Goal: Transaction & Acquisition: Purchase product/service

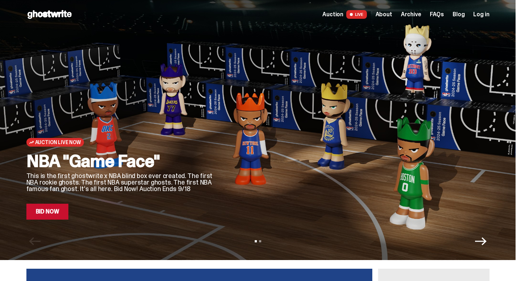
click at [75, 179] on p "This is the first ghostwrite x NBA blind box ever created. The first NBA rookie…" at bounding box center [120, 183] width 188 height 20
click at [59, 212] on link "Bid Now" at bounding box center [47, 212] width 42 height 16
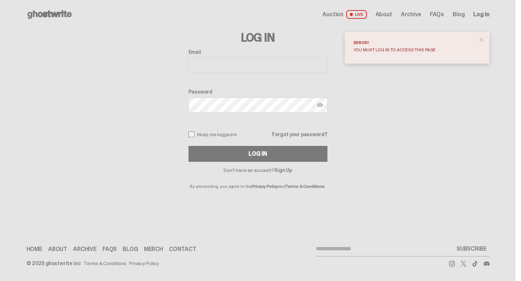
click at [263, 62] on input "Email" at bounding box center [257, 65] width 139 height 15
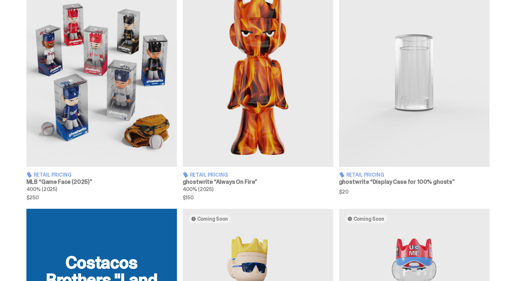
scroll to position [464, 0]
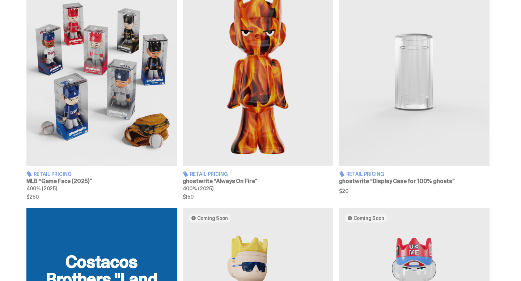
click at [142, 93] on img at bounding box center [101, 72] width 150 height 188
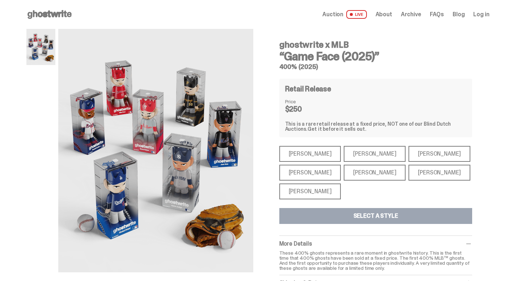
click at [319, 175] on div "Aaron Judge" at bounding box center [310, 173] width 62 height 16
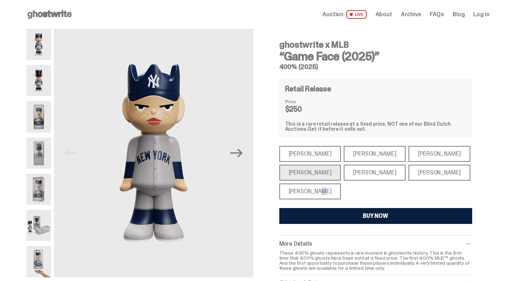
drag, startPoint x: 314, startPoint y: 189, endPoint x: 309, endPoint y: 189, distance: 4.7
click at [311, 189] on div "Shohei Ohtani" at bounding box center [310, 192] width 62 height 16
click at [327, 190] on div "Shohei Ohtani" at bounding box center [310, 192] width 62 height 16
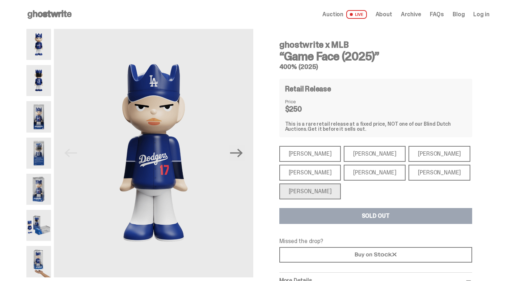
click at [306, 152] on div "Mike Trout" at bounding box center [310, 154] width 62 height 16
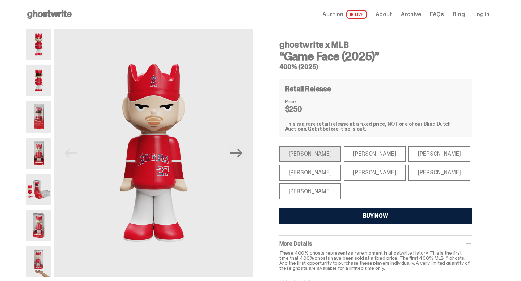
click at [344, 155] on div "Paul Skenes" at bounding box center [375, 154] width 62 height 16
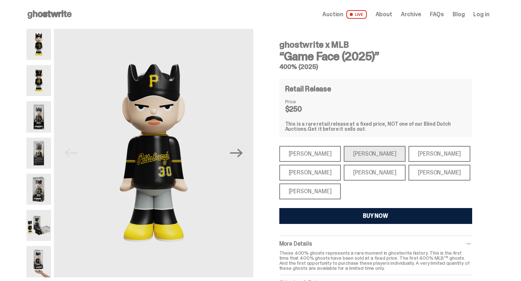
click at [358, 168] on div "Bryce Harper" at bounding box center [375, 173] width 62 height 16
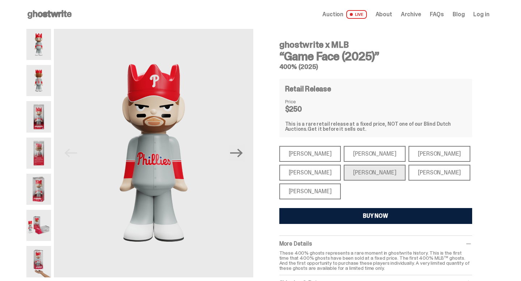
click at [408, 158] on div "Ronald Acuña Jr." at bounding box center [439, 154] width 62 height 16
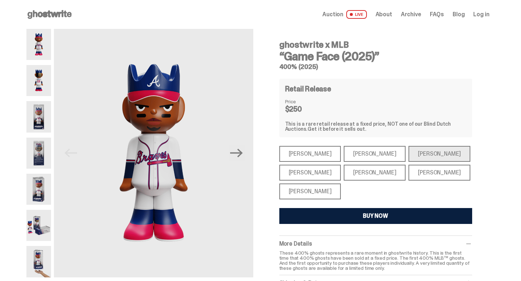
click at [408, 166] on div "Juan Soto" at bounding box center [439, 173] width 62 height 16
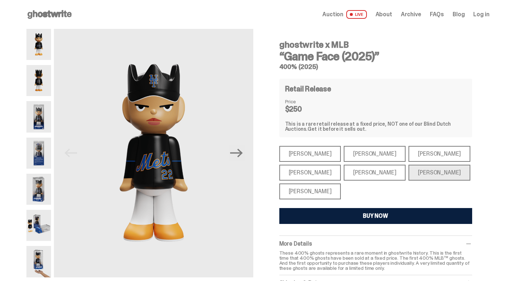
click at [410, 154] on div "Ronald Acuña Jr." at bounding box center [439, 154] width 62 height 16
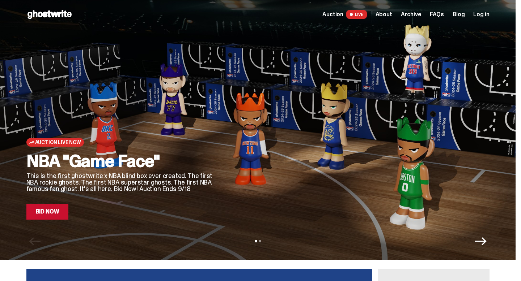
click at [486, 248] on div "Auction Live Now NBA "Game Face" This is the first ghostwrite x NBA blind box e…" at bounding box center [257, 130] width 515 height 260
click at [486, 243] on icon "Next" at bounding box center [481, 242] width 12 height 12
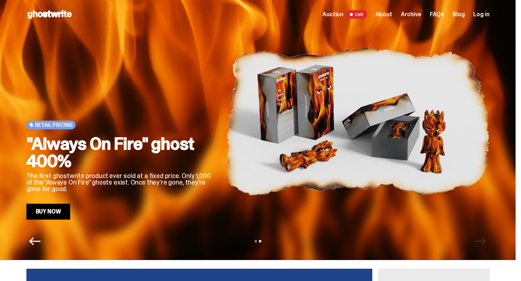
click at [64, 213] on link "Buy Now" at bounding box center [48, 212] width 44 height 16
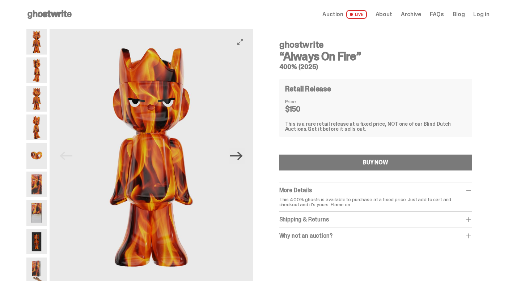
click at [242, 154] on icon "Next" at bounding box center [236, 156] width 13 height 9
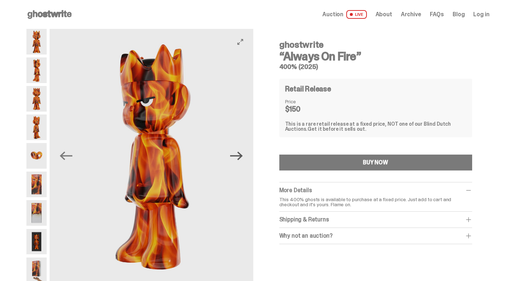
click at [242, 154] on icon "Next" at bounding box center [236, 156] width 13 height 9
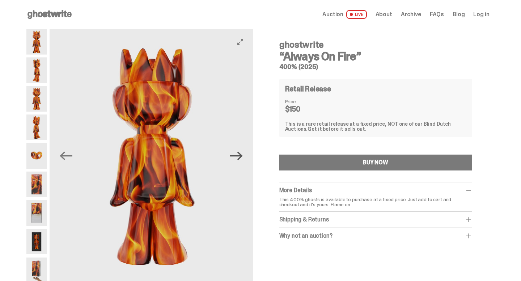
click at [242, 154] on icon "Next" at bounding box center [236, 156] width 13 height 9
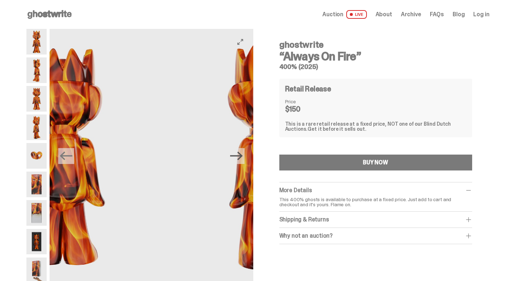
click at [242, 154] on icon "Next" at bounding box center [236, 156] width 13 height 9
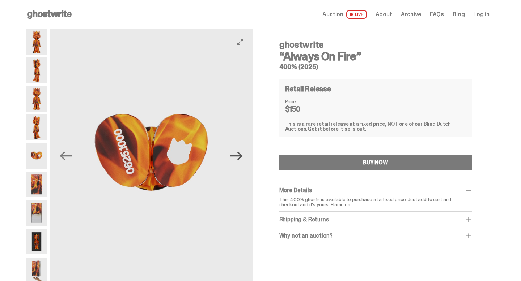
click at [242, 154] on icon "Next" at bounding box center [236, 156] width 13 height 9
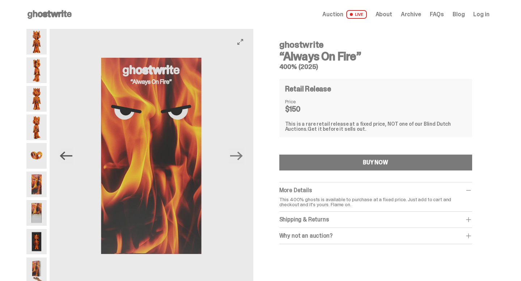
click at [67, 157] on icon "Previous" at bounding box center [66, 156] width 13 height 13
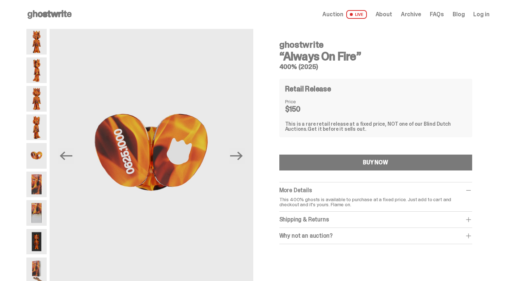
click at [33, 40] on img at bounding box center [36, 42] width 20 height 26
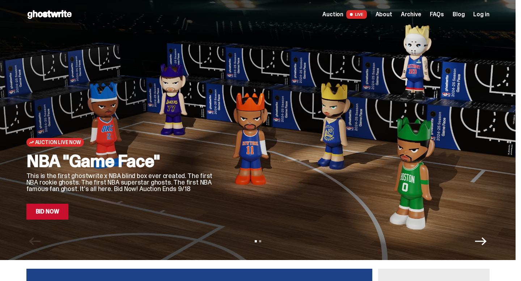
click at [51, 209] on link "Bid Now" at bounding box center [47, 212] width 42 height 16
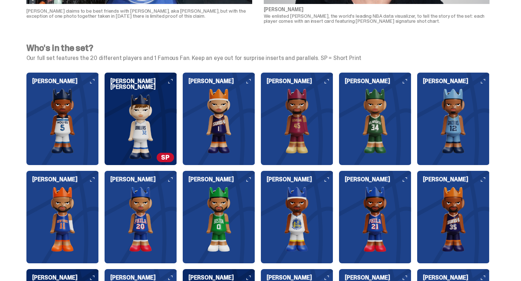
scroll to position [796, 0]
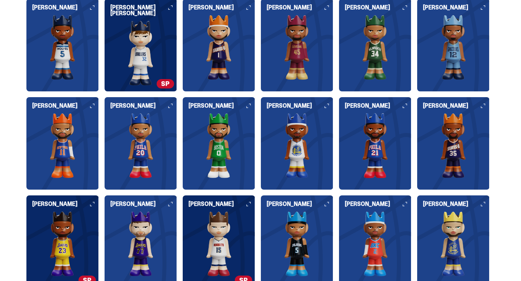
click at [63, 218] on img at bounding box center [62, 244] width 72 height 65
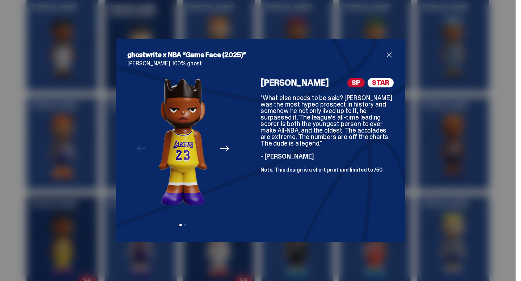
click at [220, 147] on icon "Next" at bounding box center [224, 148] width 9 height 9
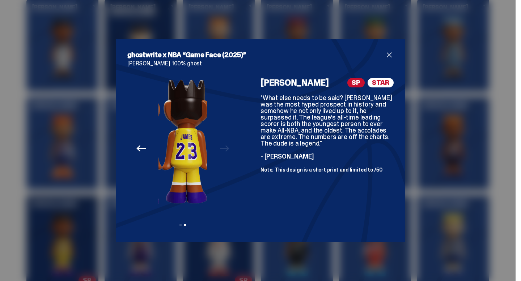
click at [220, 147] on div "Previous Next View slide 1 View slide 2" at bounding box center [182, 154] width 111 height 153
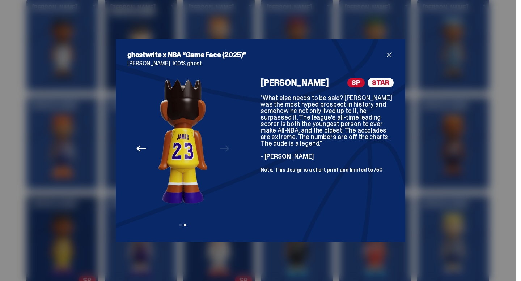
click at [140, 148] on icon "Previous" at bounding box center [140, 148] width 9 height 7
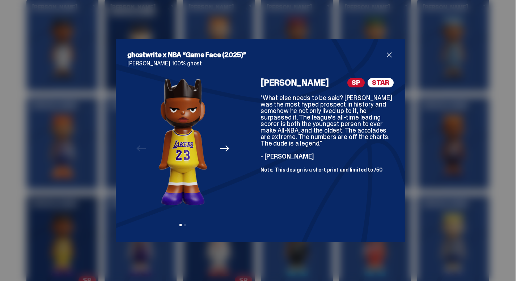
click at [388, 56] on span "close" at bounding box center [389, 55] width 9 height 9
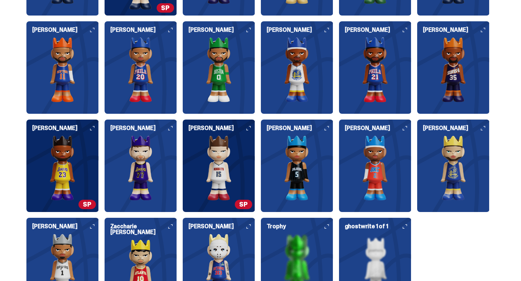
scroll to position [869, 0]
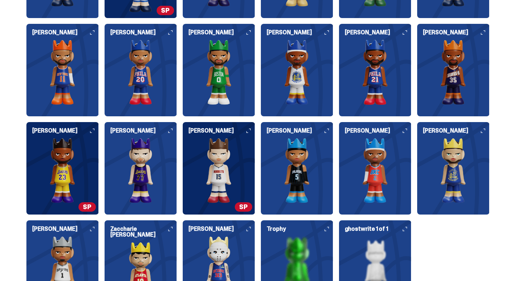
click at [443, 165] on img at bounding box center [453, 170] width 72 height 65
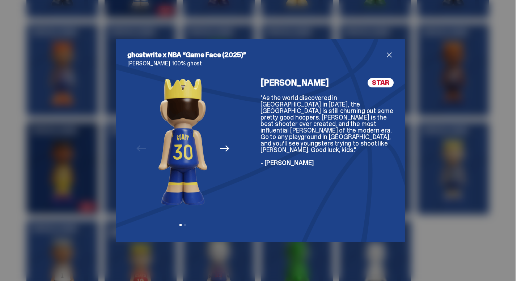
click at [222, 145] on icon "Next" at bounding box center [224, 148] width 9 height 9
click at [140, 147] on icon "Previous" at bounding box center [140, 148] width 9 height 9
click at [140, 147] on div "Previous Next View slide 1 View slide 2" at bounding box center [182, 154] width 111 height 153
click at [382, 56] on h2 "ghostwrite x NBA “Game Face (2025)”" at bounding box center [256, 55] width 258 height 9
click at [389, 56] on span "close" at bounding box center [389, 55] width 9 height 9
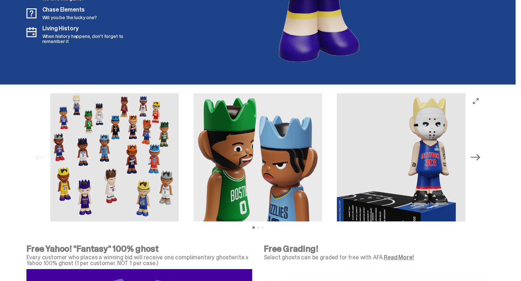
scroll to position [2201, 0]
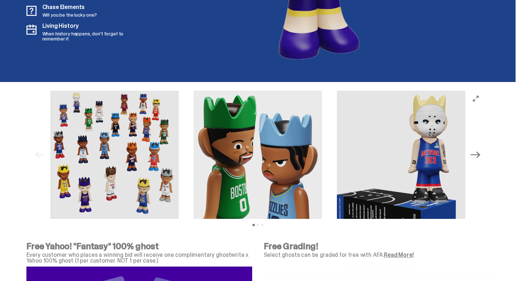
click at [386, 166] on img at bounding box center [401, 155] width 129 height 129
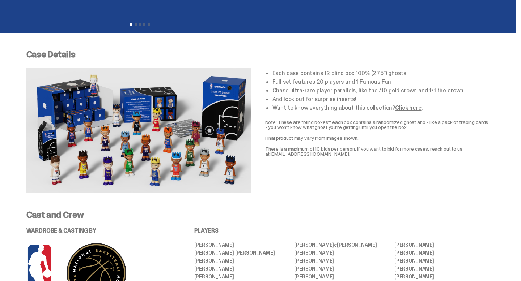
scroll to position [0, 0]
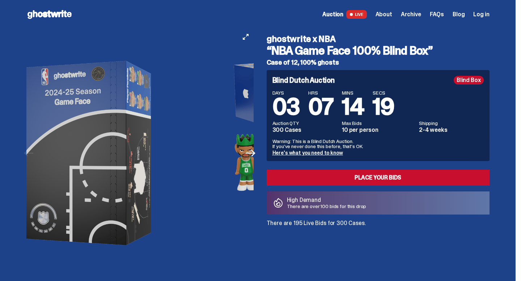
click at [115, 99] on img at bounding box center [88, 153] width 199 height 249
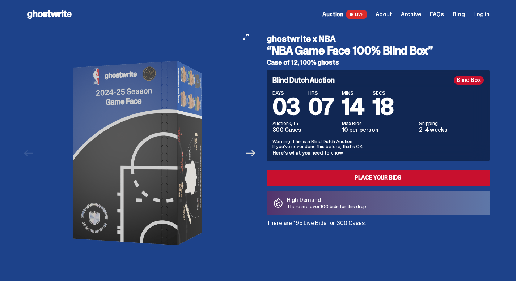
click at [253, 154] on icon "Next" at bounding box center [250, 153] width 9 height 9
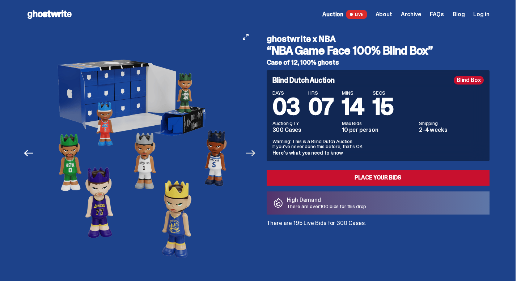
click at [253, 154] on icon "Next" at bounding box center [250, 153] width 9 height 9
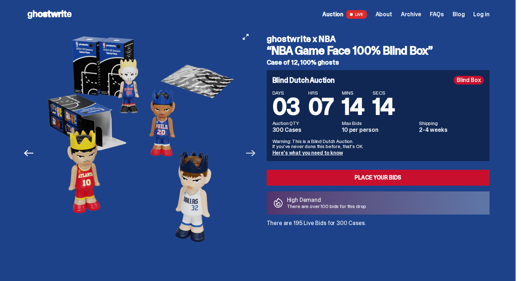
click at [254, 154] on icon "Next" at bounding box center [250, 153] width 9 height 9
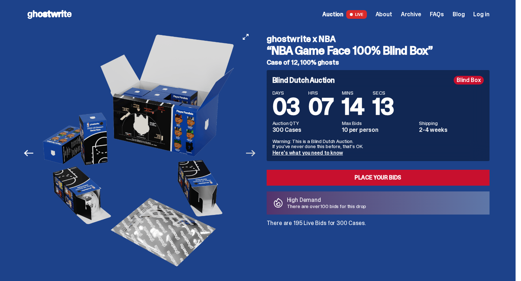
click at [254, 154] on icon "Next" at bounding box center [250, 153] width 9 height 9
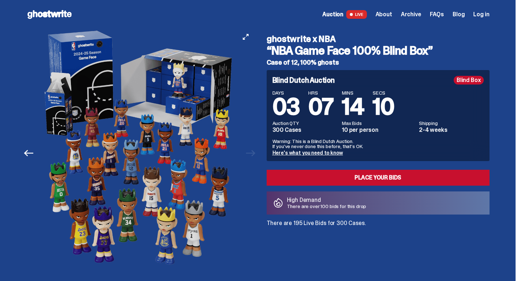
click at [253, 154] on div at bounding box center [139, 153] width 227 height 249
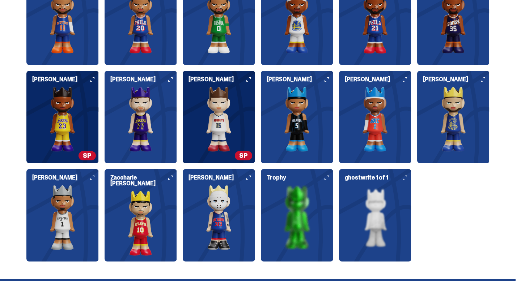
scroll to position [928, 0]
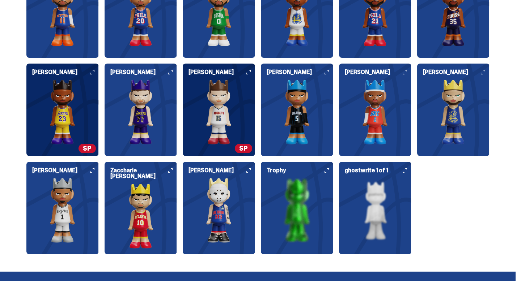
click at [470, 239] on div "Anthony Edwards Cooper Flagg SP Devin Booker Donovan Mitchell Giannis Antetokou…" at bounding box center [257, 61] width 463 height 388
click at [394, 216] on img at bounding box center [375, 210] width 72 height 65
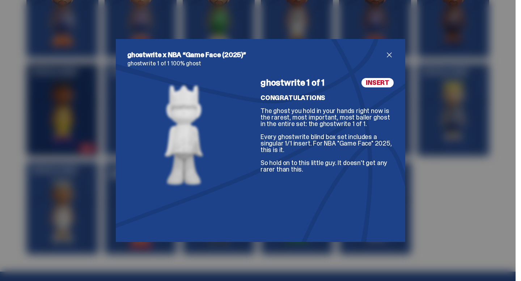
click at [386, 55] on span "close" at bounding box center [389, 55] width 9 height 9
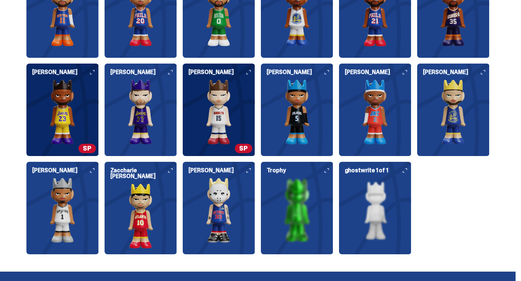
click at [309, 211] on img at bounding box center [297, 210] width 72 height 65
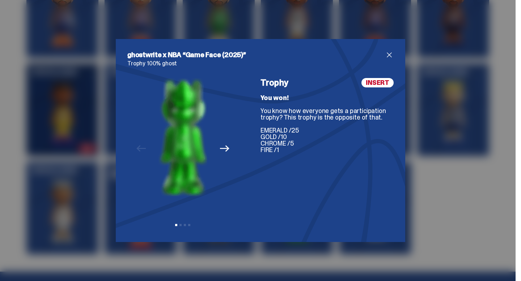
click at [390, 56] on span "close" at bounding box center [389, 55] width 9 height 9
